Goal: Information Seeking & Learning: Check status

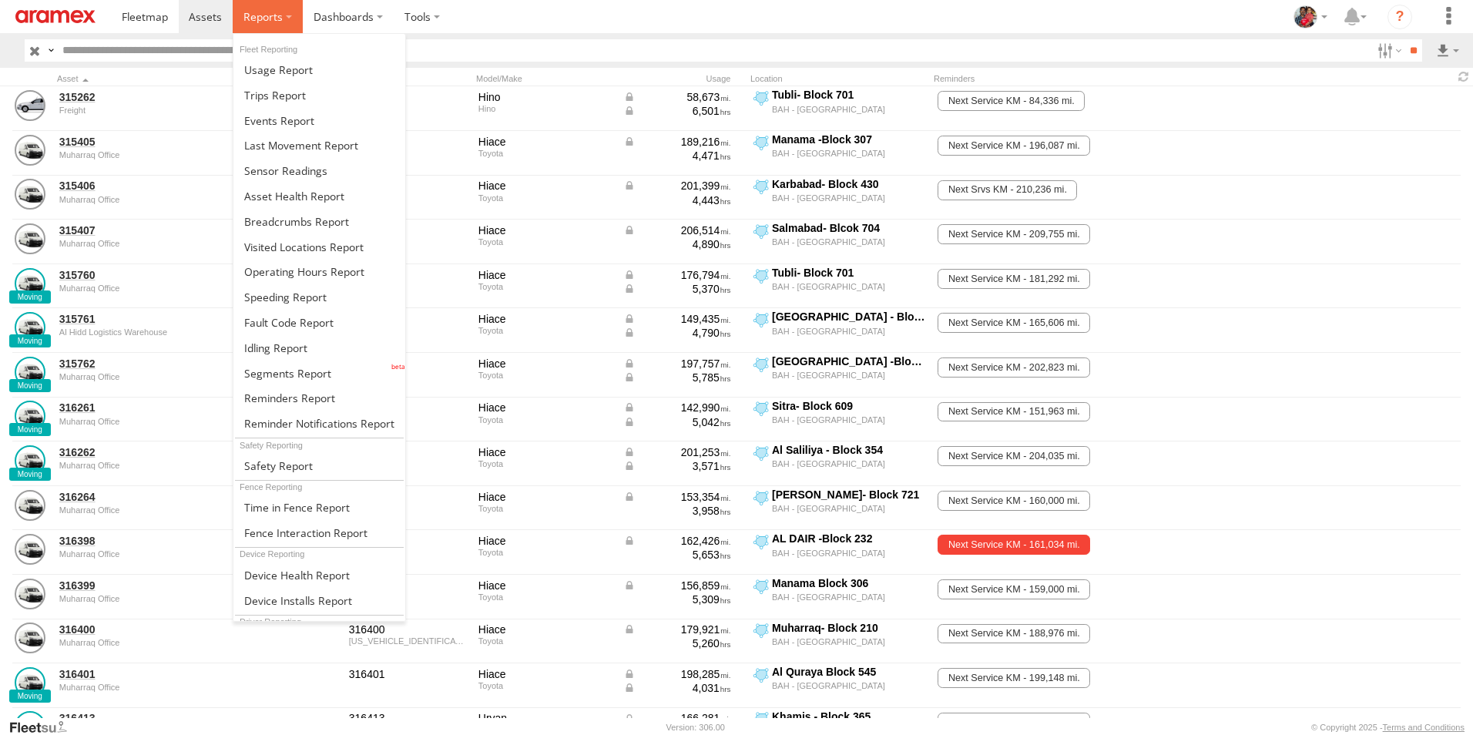
click at [265, 14] on span at bounding box center [262, 16] width 39 height 15
click at [281, 298] on span at bounding box center [285, 297] width 82 height 15
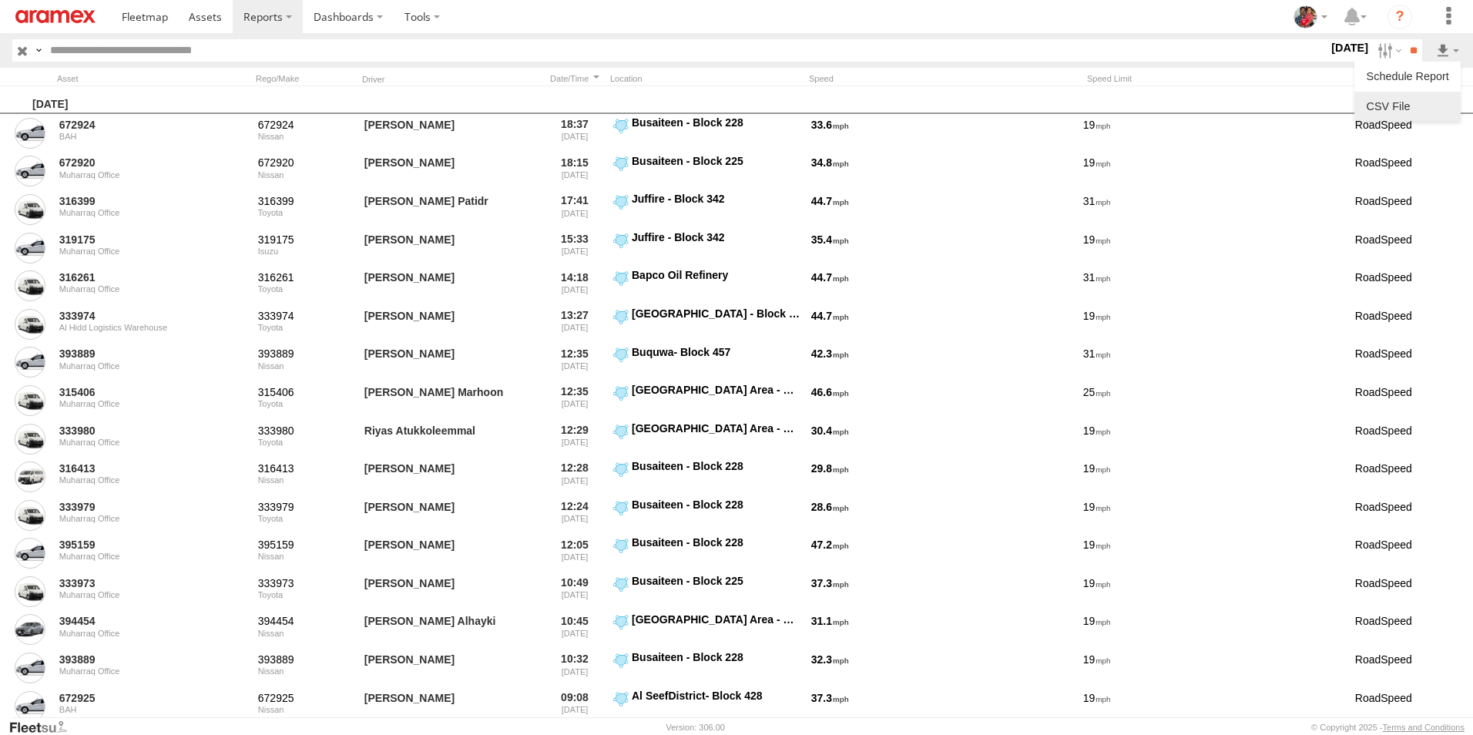
click at [1406, 107] on link at bounding box center [1407, 106] width 94 height 23
click at [9, 22] on link at bounding box center [55, 16] width 111 height 33
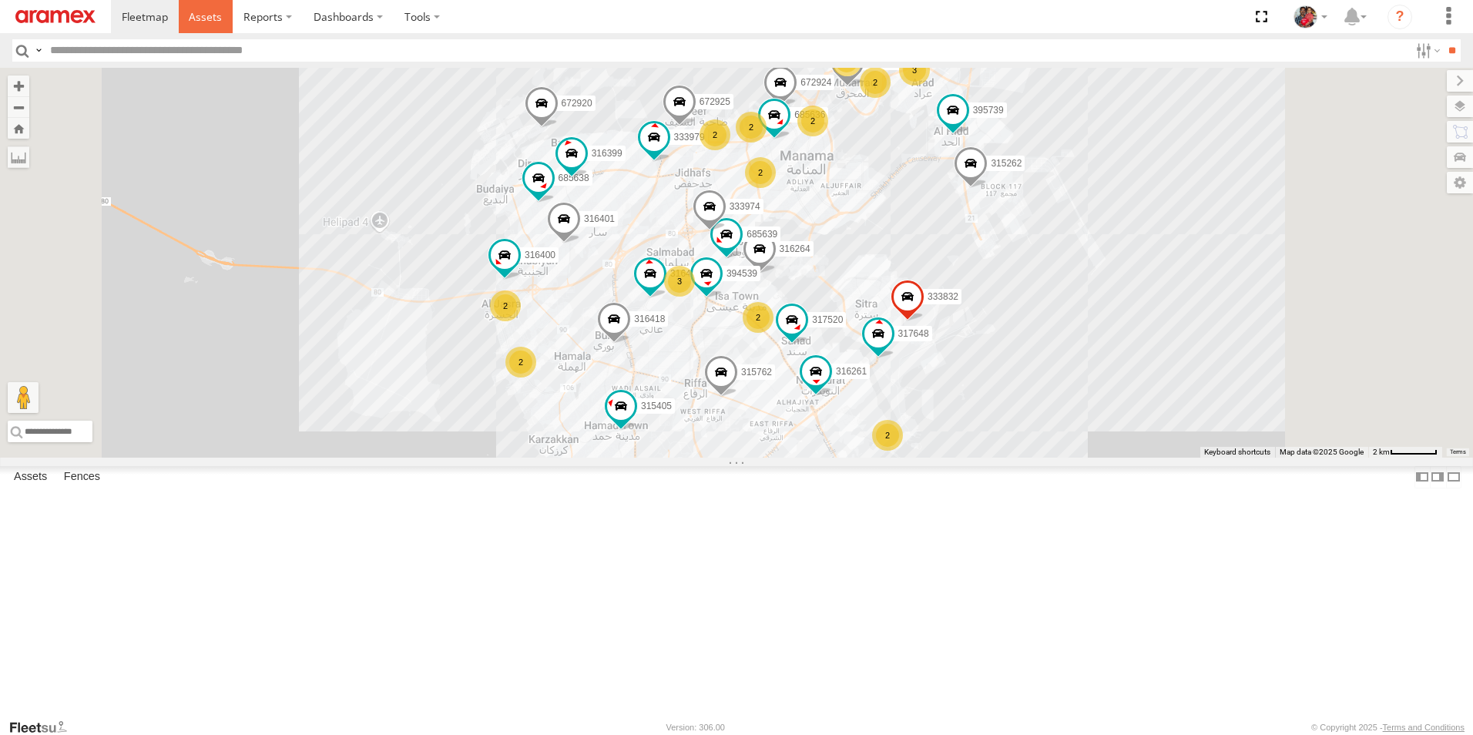
click at [212, 16] on span at bounding box center [205, 16] width 33 height 15
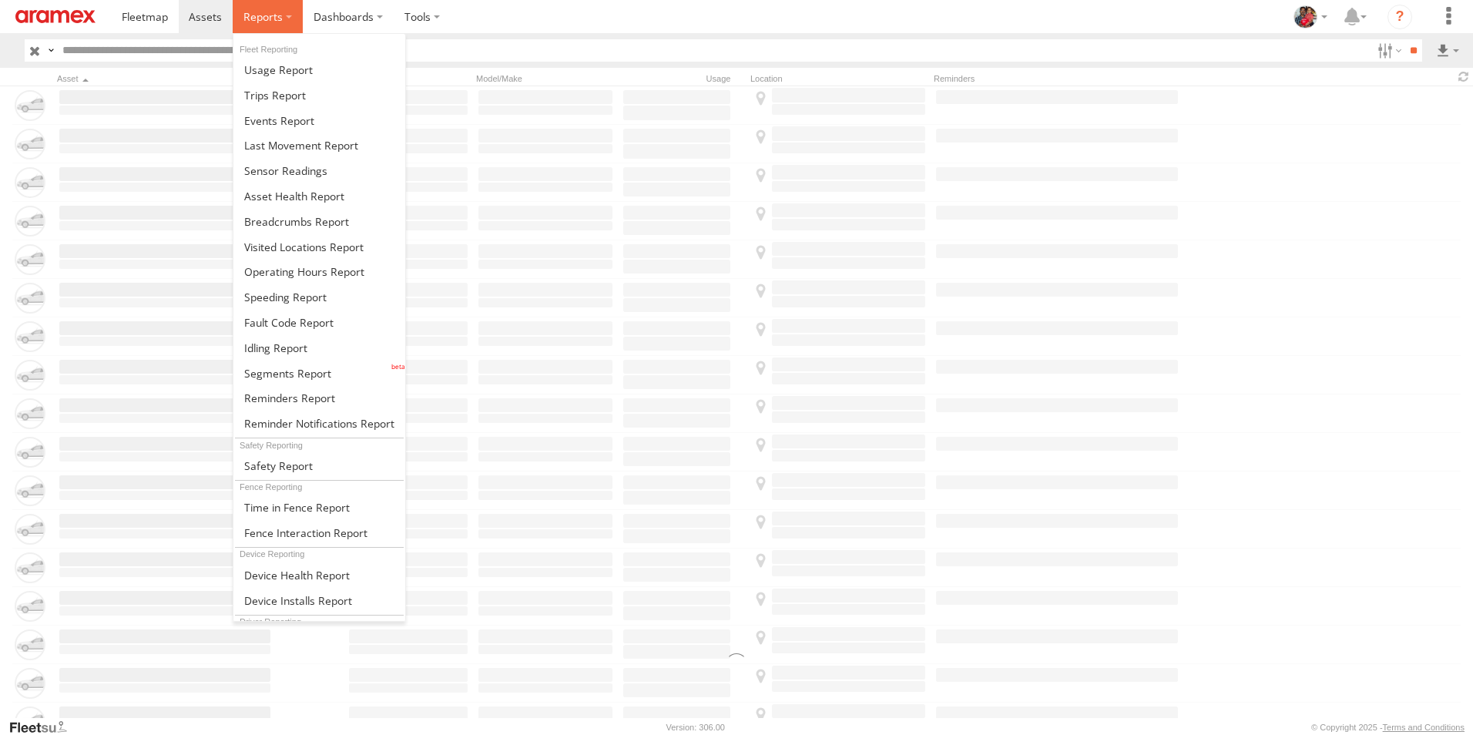
click at [267, 17] on span at bounding box center [262, 16] width 39 height 15
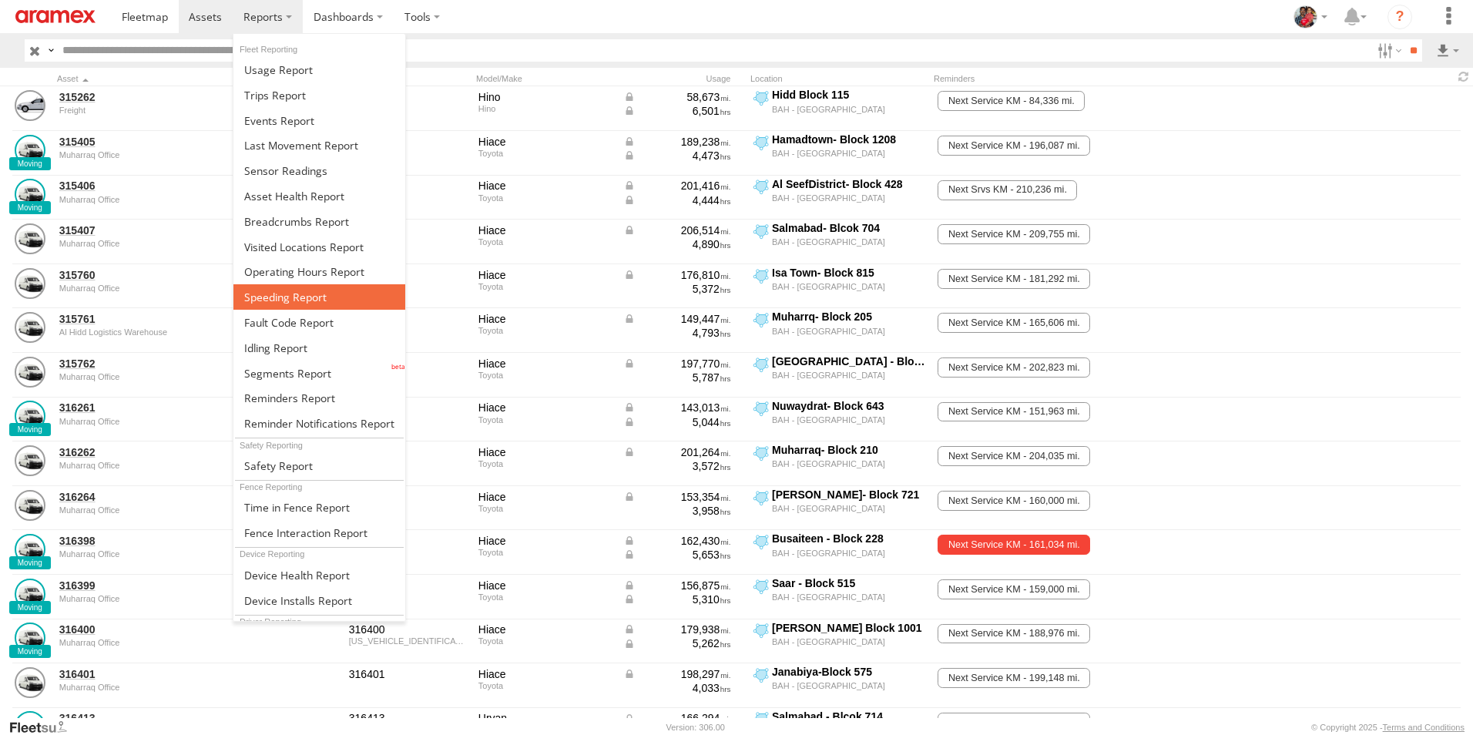
click at [287, 297] on span at bounding box center [285, 297] width 82 height 15
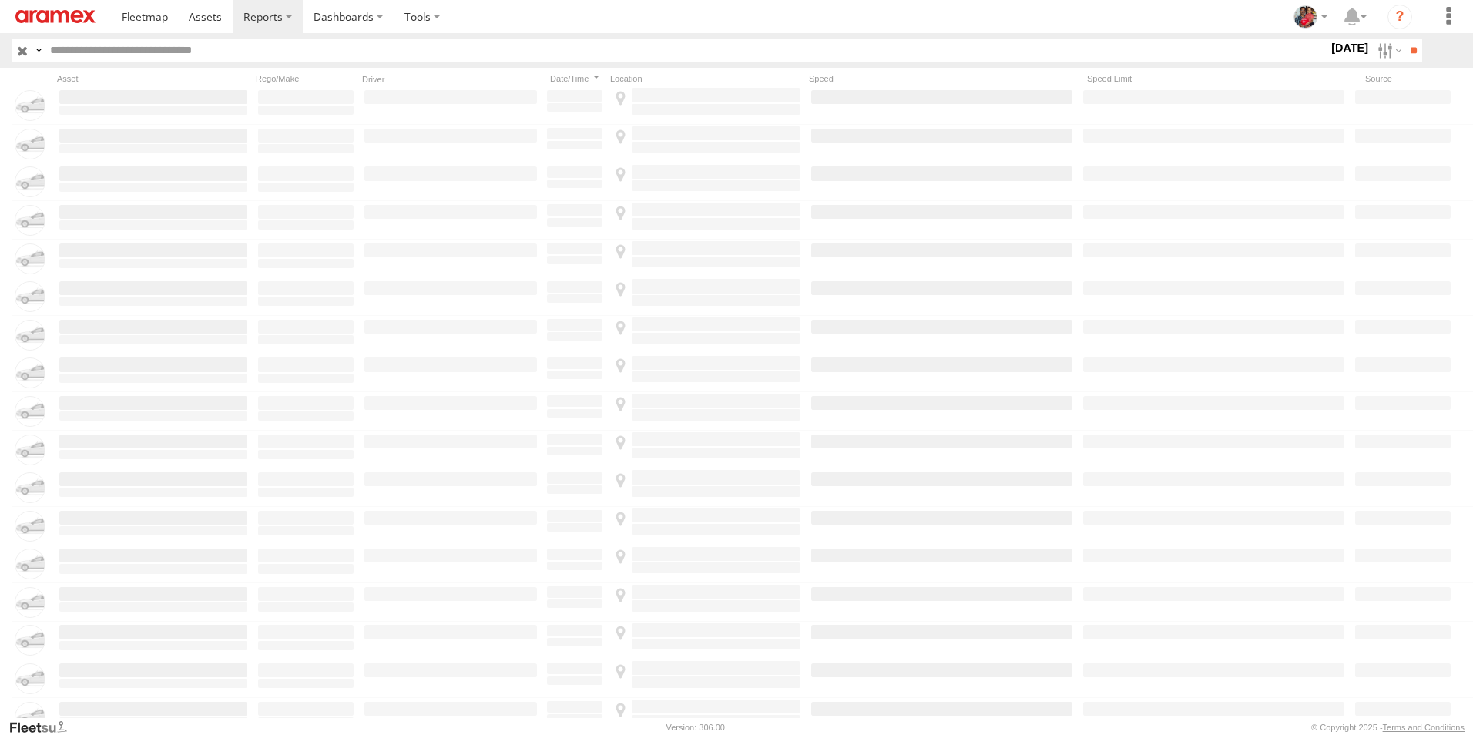
click at [1328, 47] on label "20 Aug 25" at bounding box center [1349, 47] width 43 height 17
click at [0, 0] on label at bounding box center [0, 0] width 0 height 0
click at [1408, 52] on input "**" at bounding box center [1413, 50] width 18 height 22
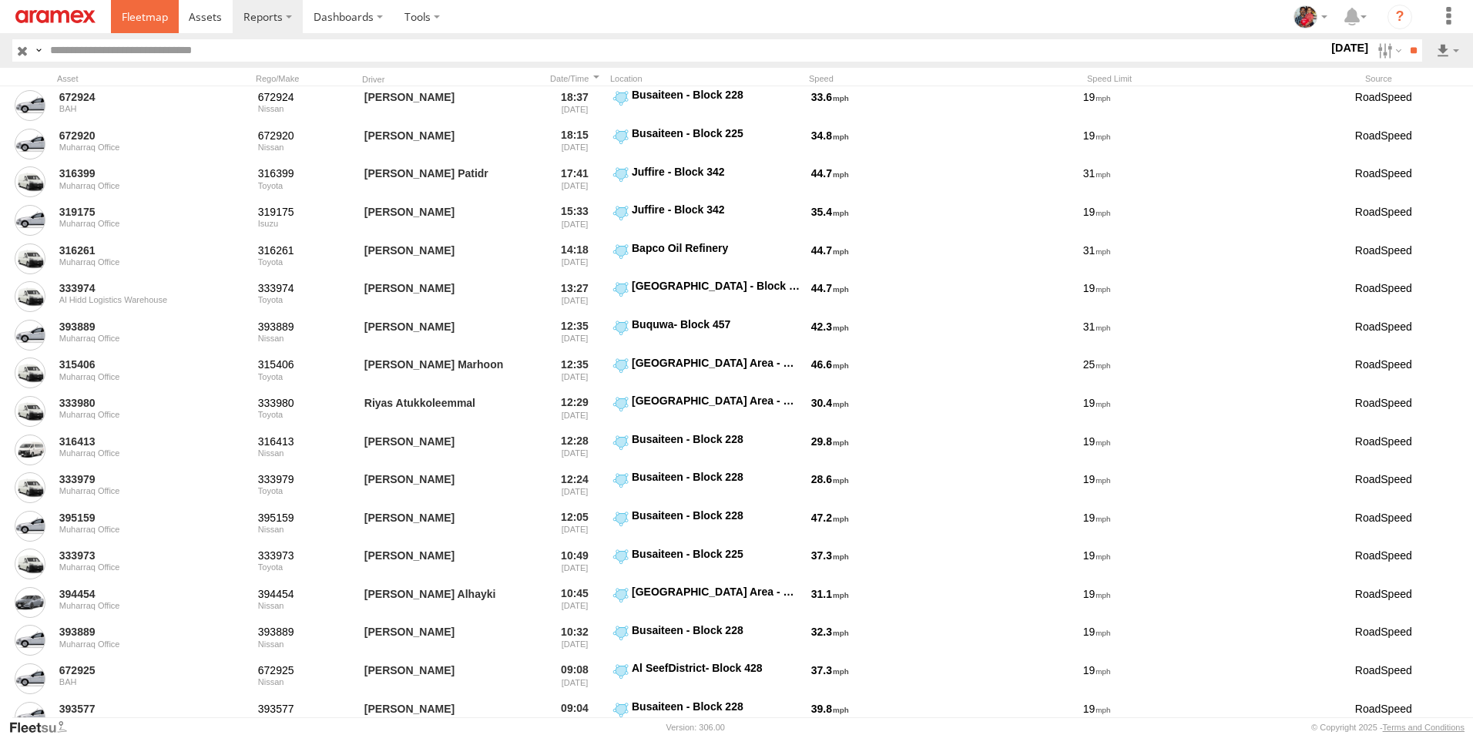
click at [139, 14] on span at bounding box center [145, 16] width 46 height 15
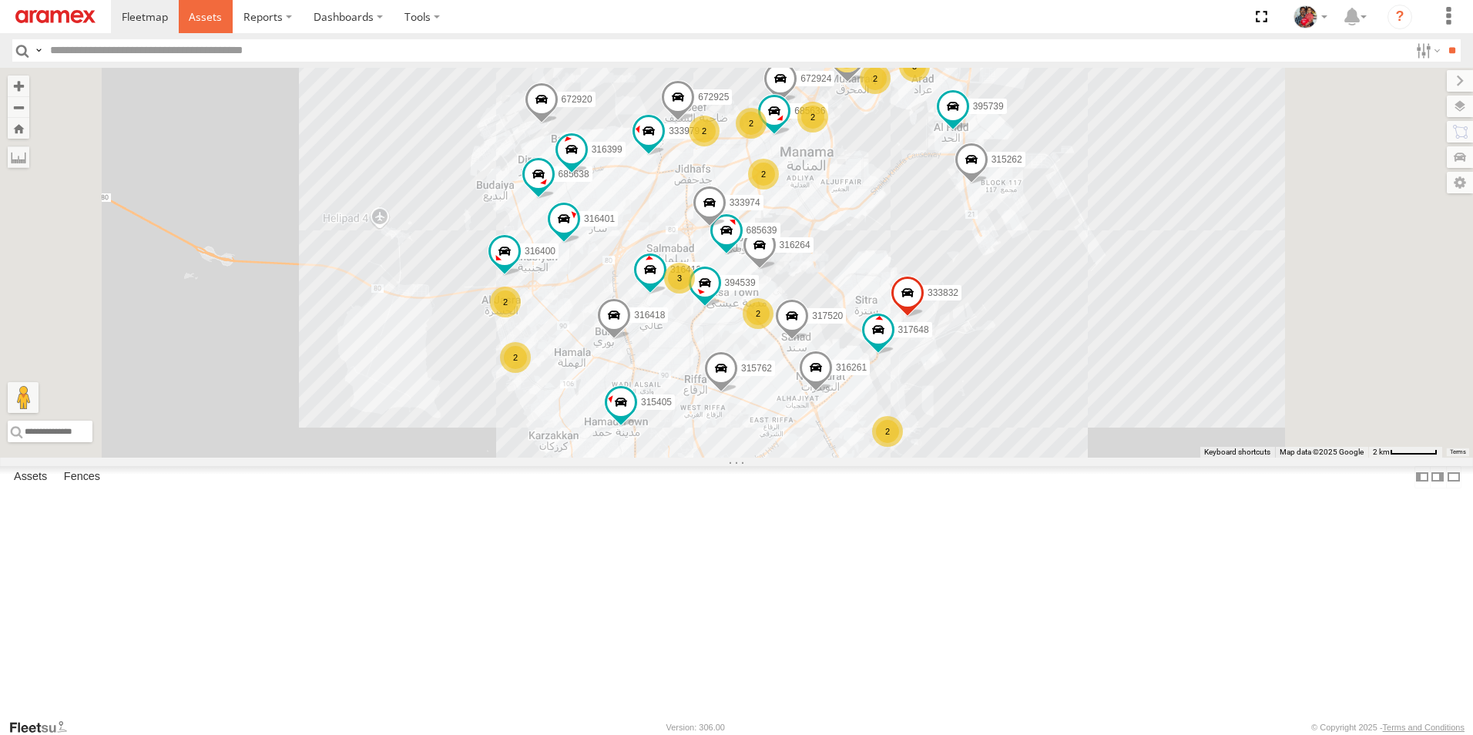
click at [203, 20] on span at bounding box center [205, 16] width 33 height 15
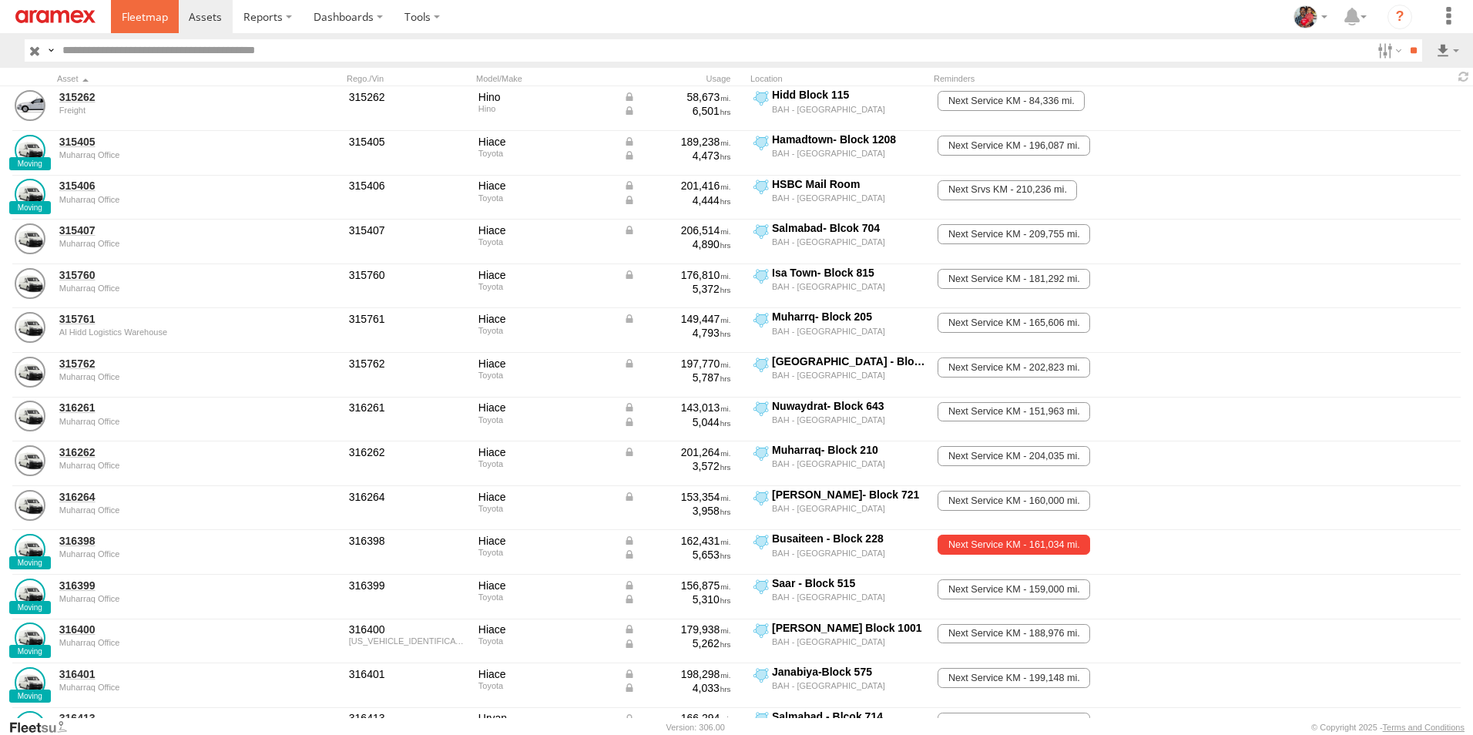
click at [149, 17] on span at bounding box center [145, 16] width 46 height 15
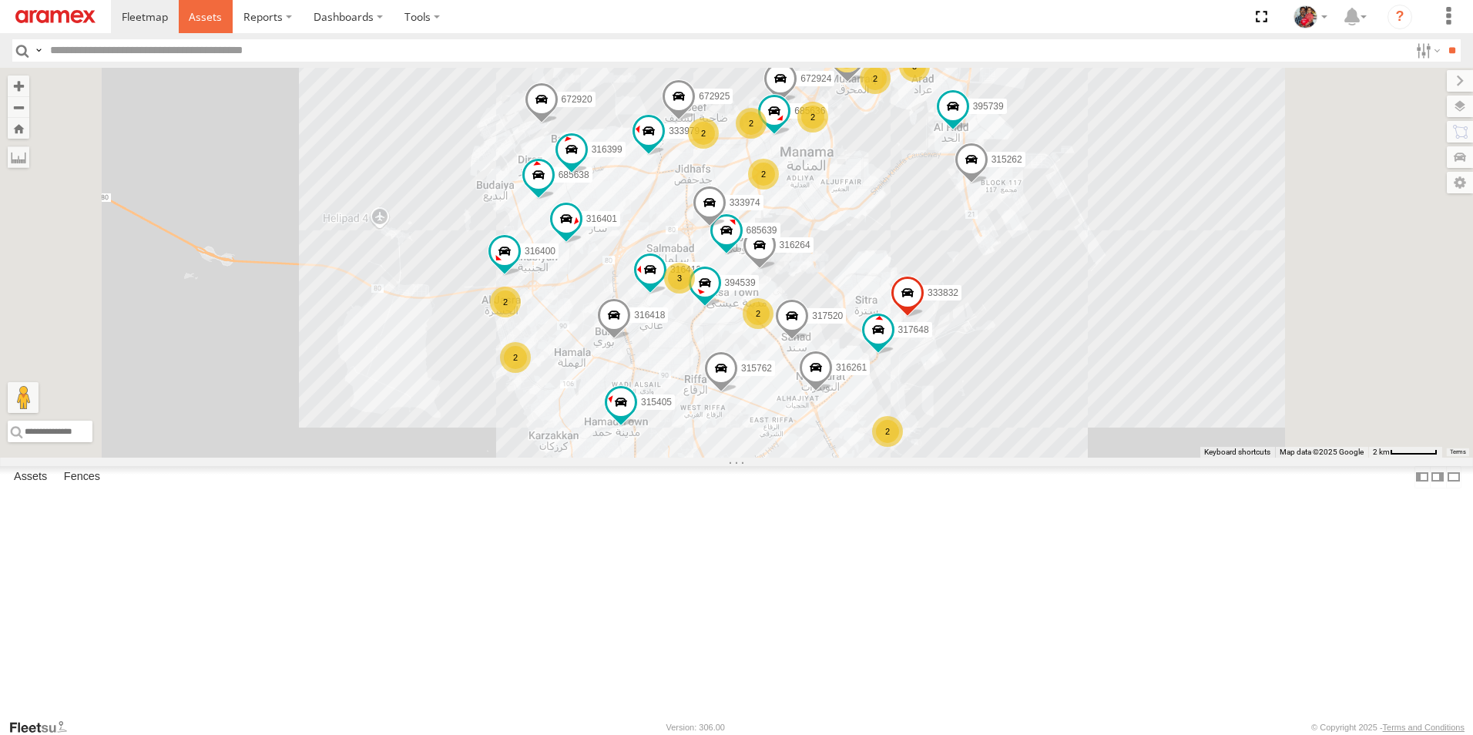
click at [201, 17] on span at bounding box center [205, 16] width 33 height 15
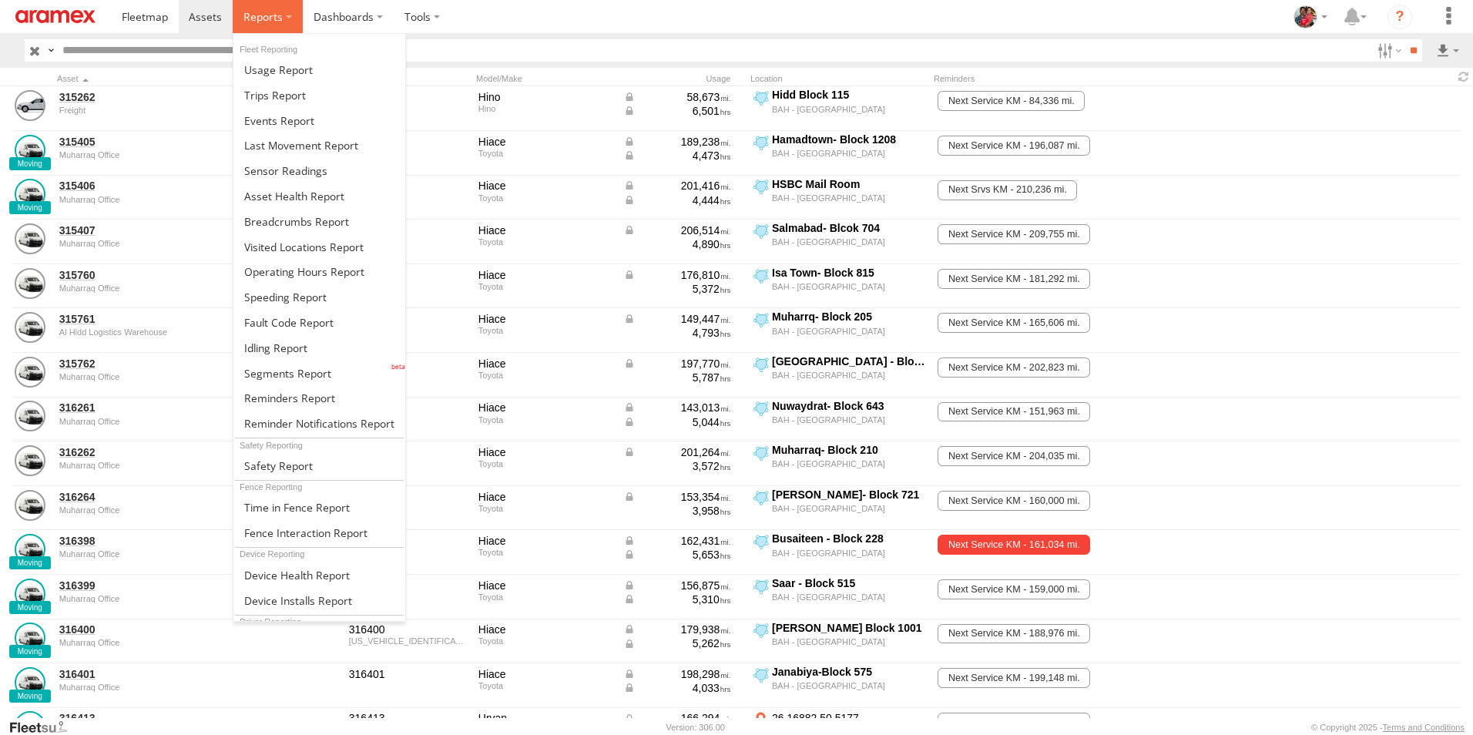
click at [256, 18] on span at bounding box center [262, 16] width 39 height 15
click at [281, 297] on span at bounding box center [285, 297] width 82 height 15
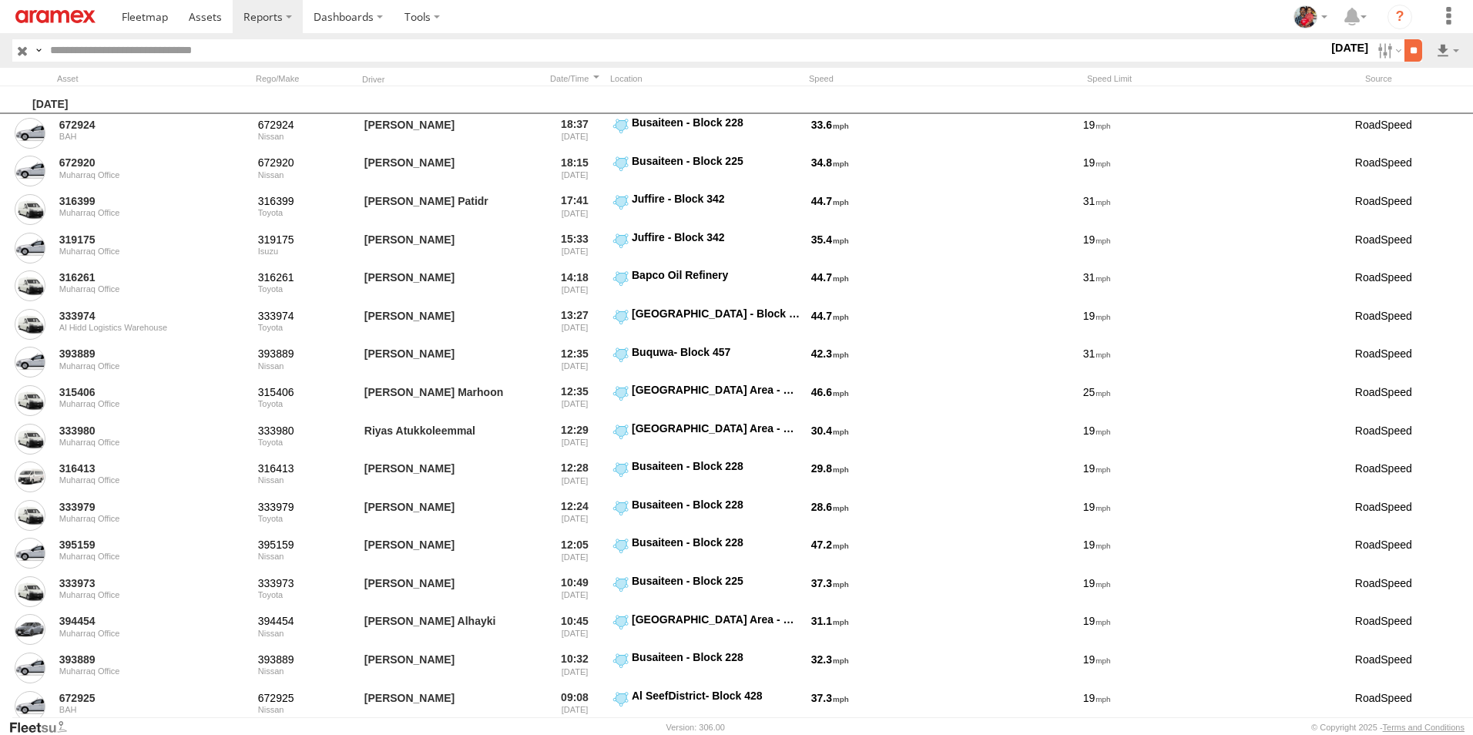
click at [1413, 51] on input "**" at bounding box center [1413, 50] width 18 height 22
click at [1413, 106] on link at bounding box center [1407, 106] width 94 height 23
drag, startPoint x: 987, startPoint y: 10, endPoint x: 613, endPoint y: 46, distance: 375.3
click at [987, 10] on section at bounding box center [790, 16] width 1358 height 33
click at [204, 13] on span at bounding box center [205, 16] width 33 height 15
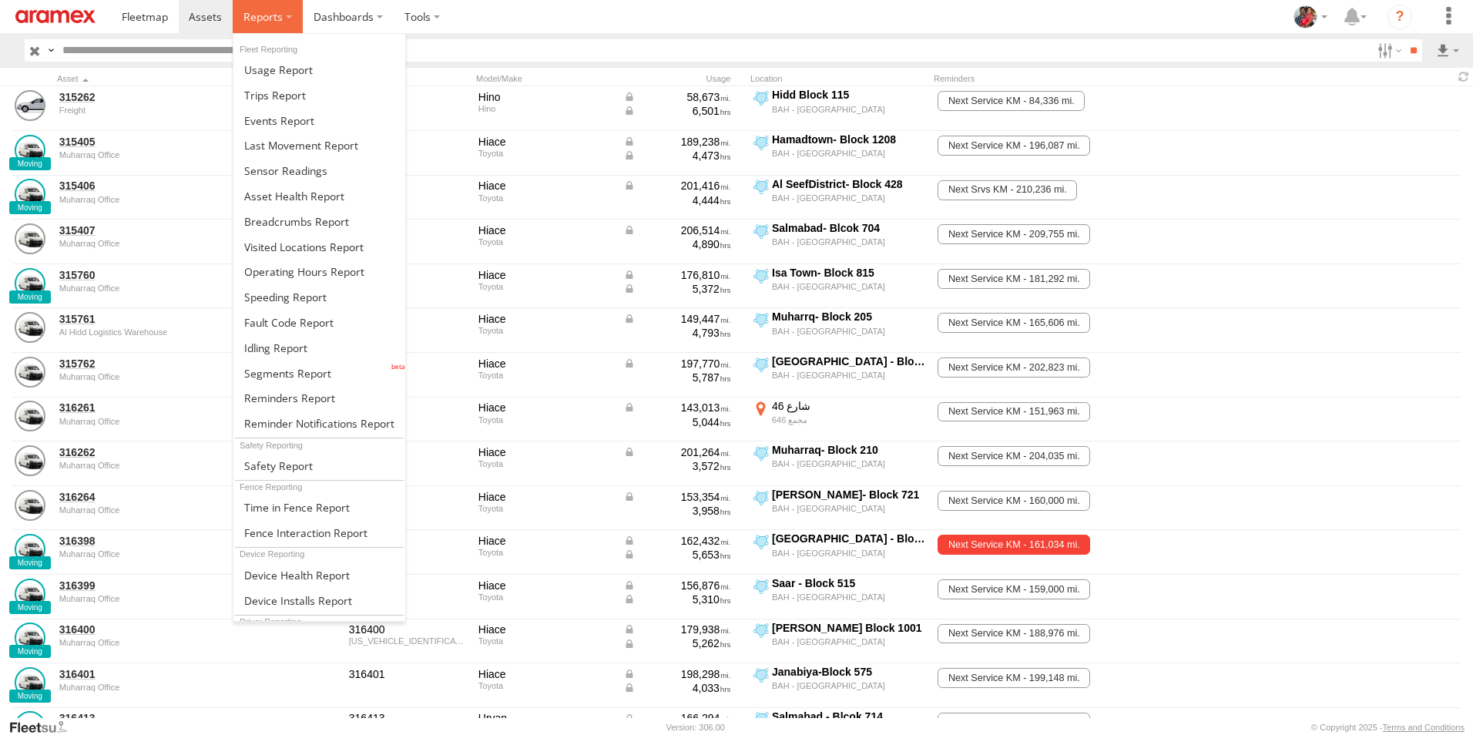
click at [260, 17] on span at bounding box center [262, 16] width 39 height 15
click at [270, 296] on span at bounding box center [285, 297] width 82 height 15
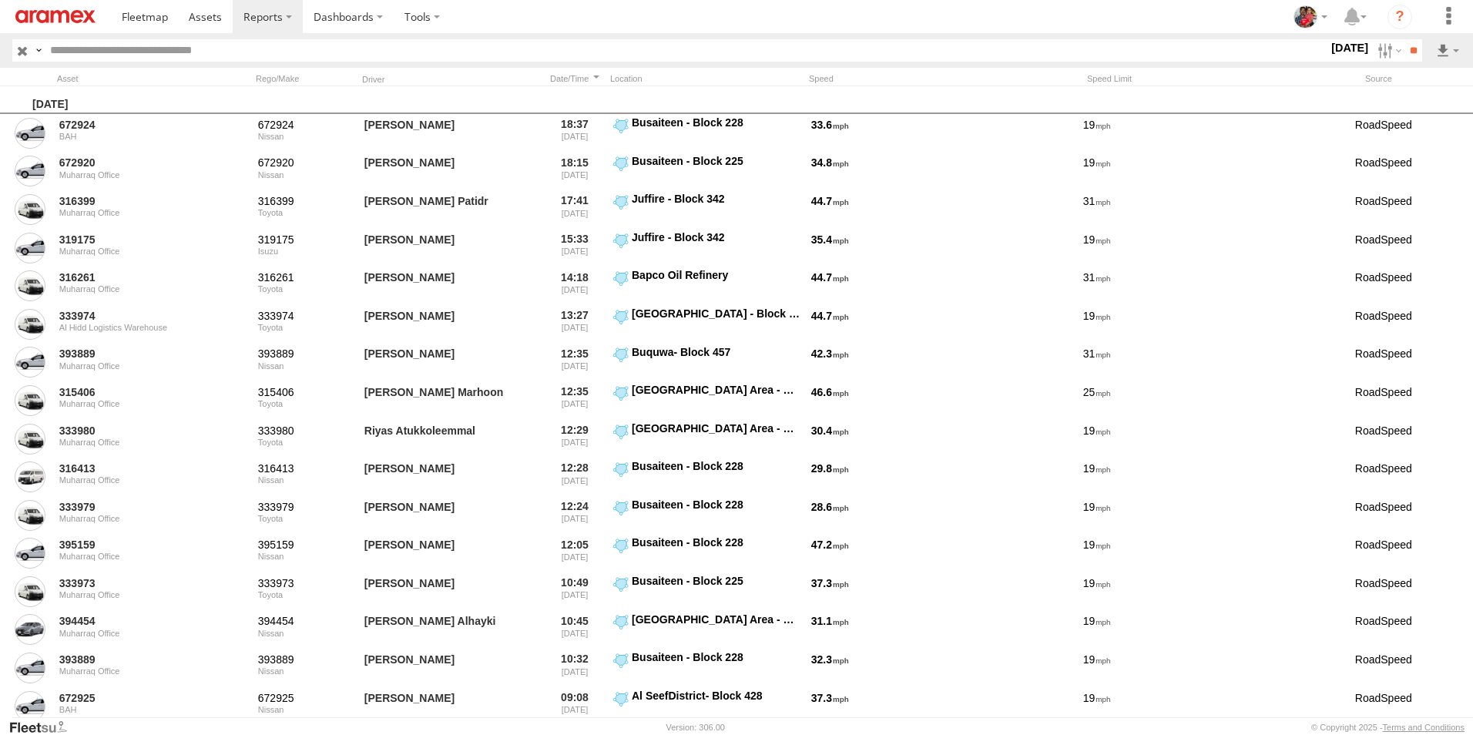
click at [1328, 49] on label "[DATE]" at bounding box center [1349, 47] width 43 height 17
click at [203, 13] on span at bounding box center [205, 16] width 33 height 15
